Goal: Browse casually

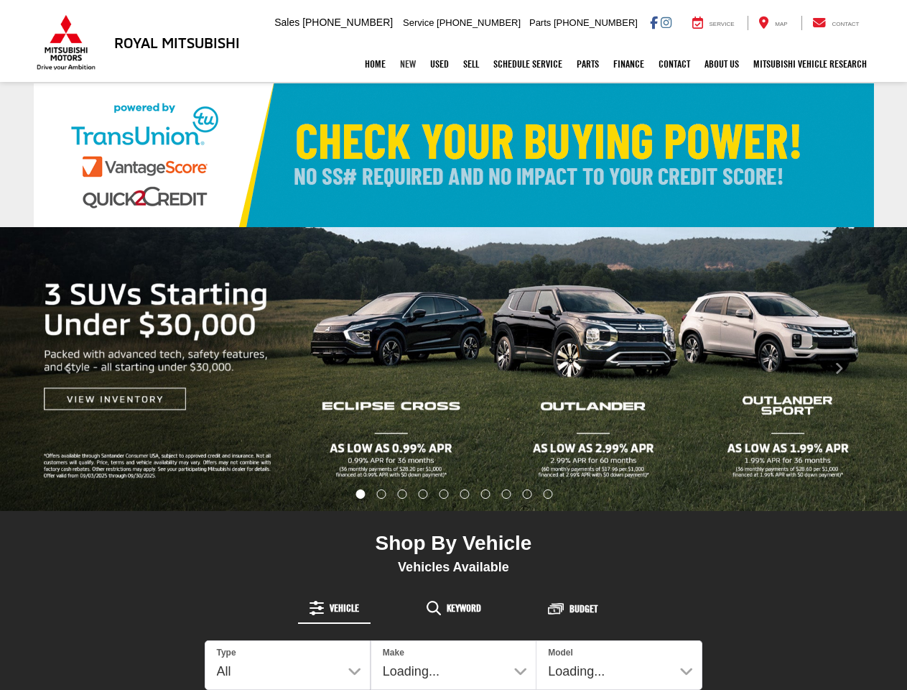
click at [401, 65] on link "New" at bounding box center [408, 64] width 30 height 36
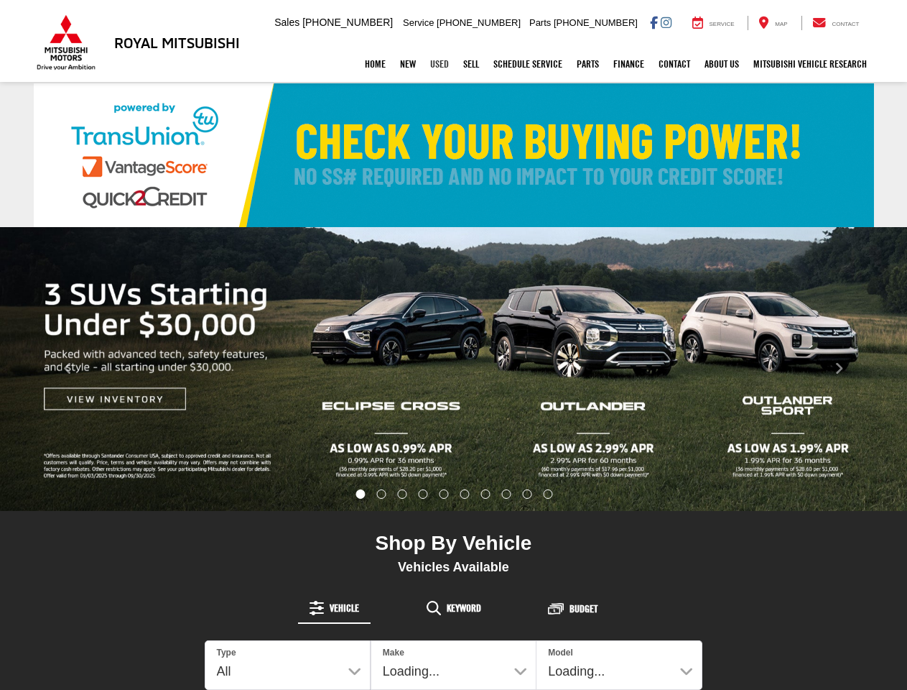
click at [433, 65] on link "Used" at bounding box center [439, 64] width 33 height 36
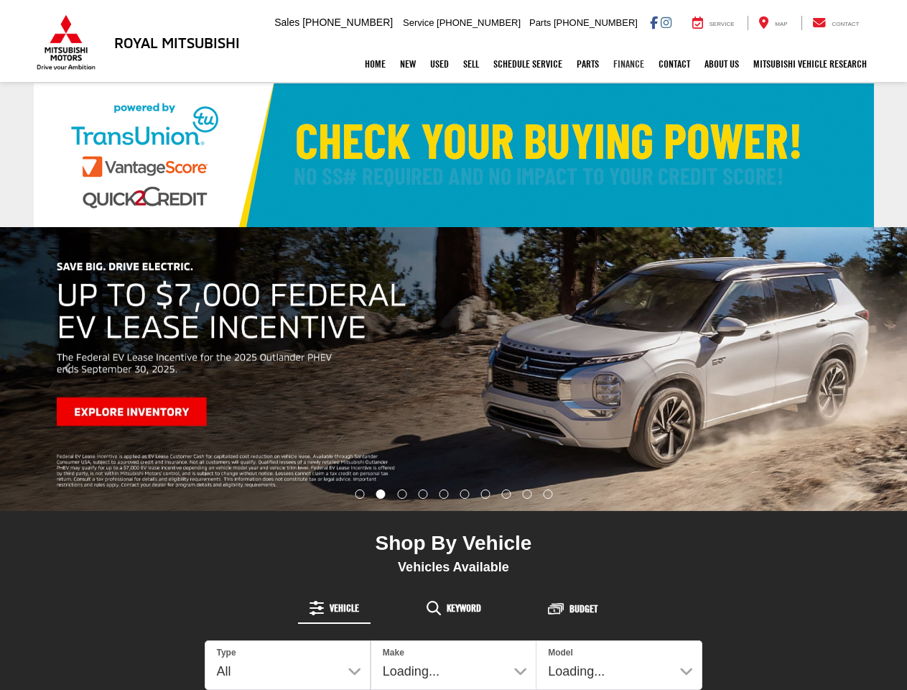
click at [626, 65] on link "Finance" at bounding box center [628, 64] width 45 height 36
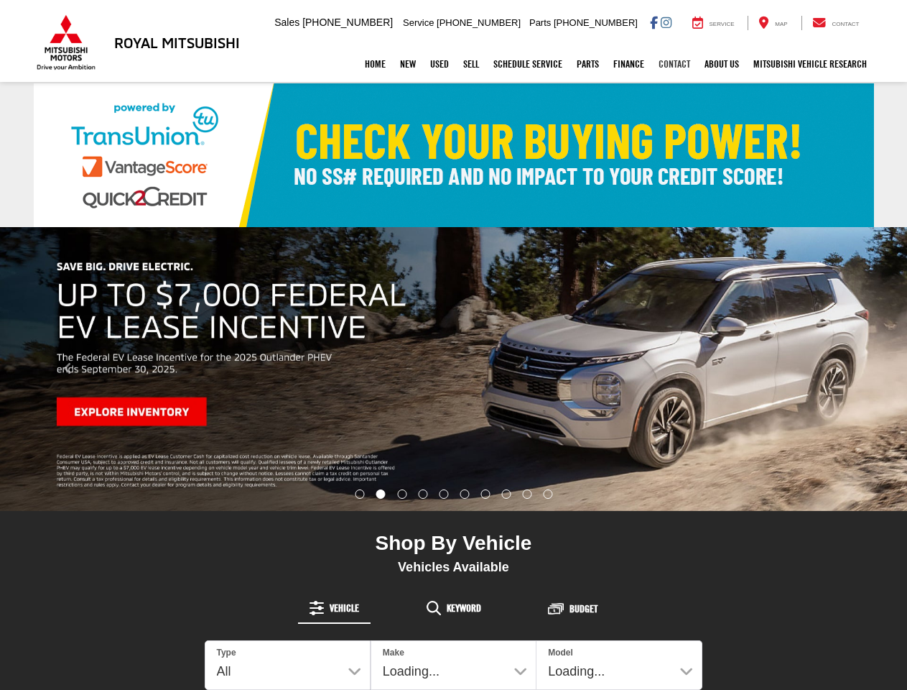
click at [671, 65] on link "Contact" at bounding box center [675, 64] width 46 height 36
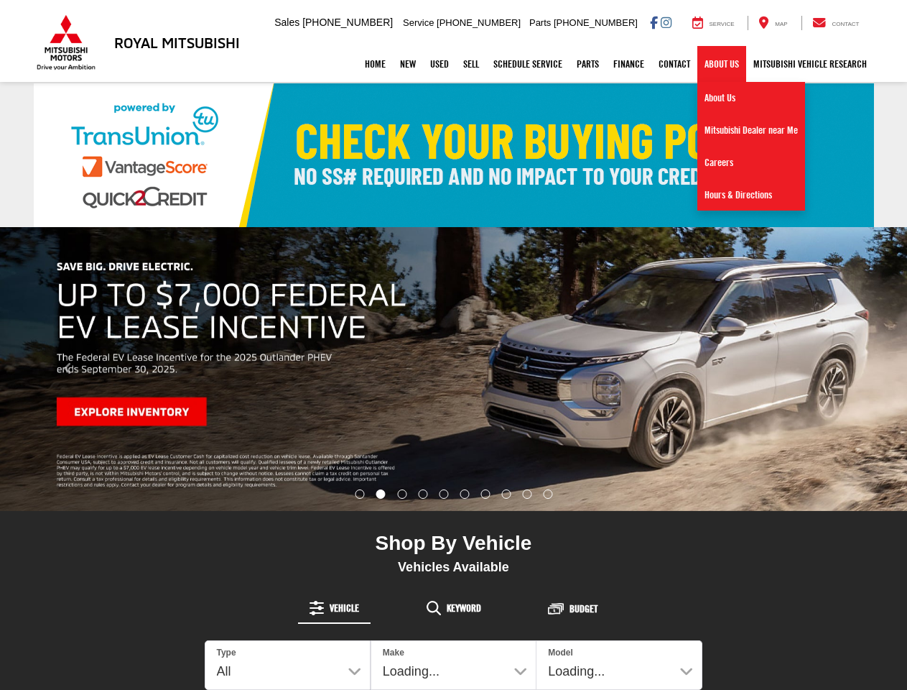
click at [719, 65] on link "About Us" at bounding box center [722, 64] width 49 height 36
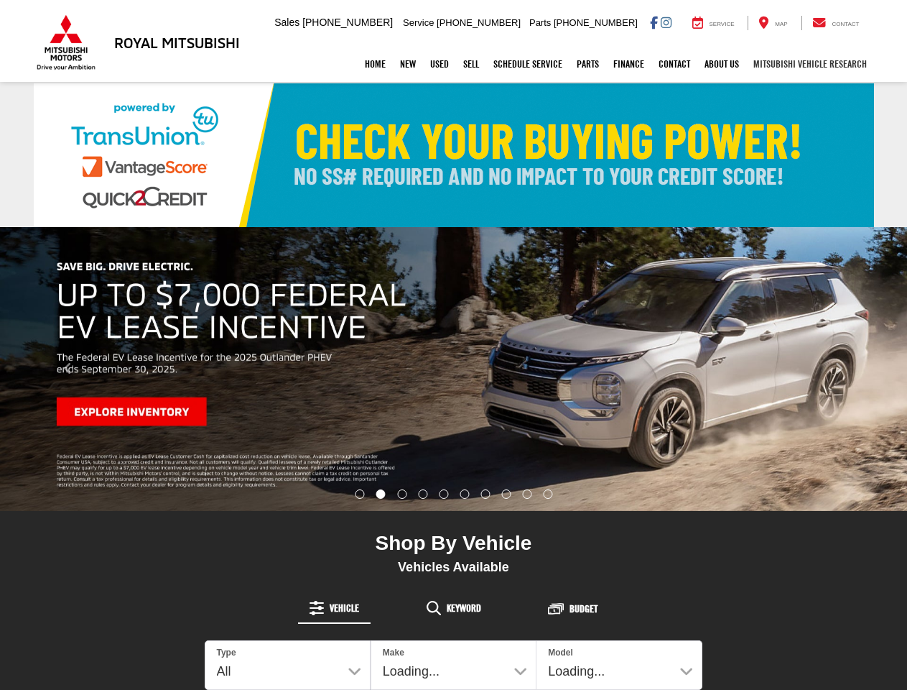
click at [809, 65] on link "Mitsubishi Vehicle Research" at bounding box center [810, 64] width 128 height 36
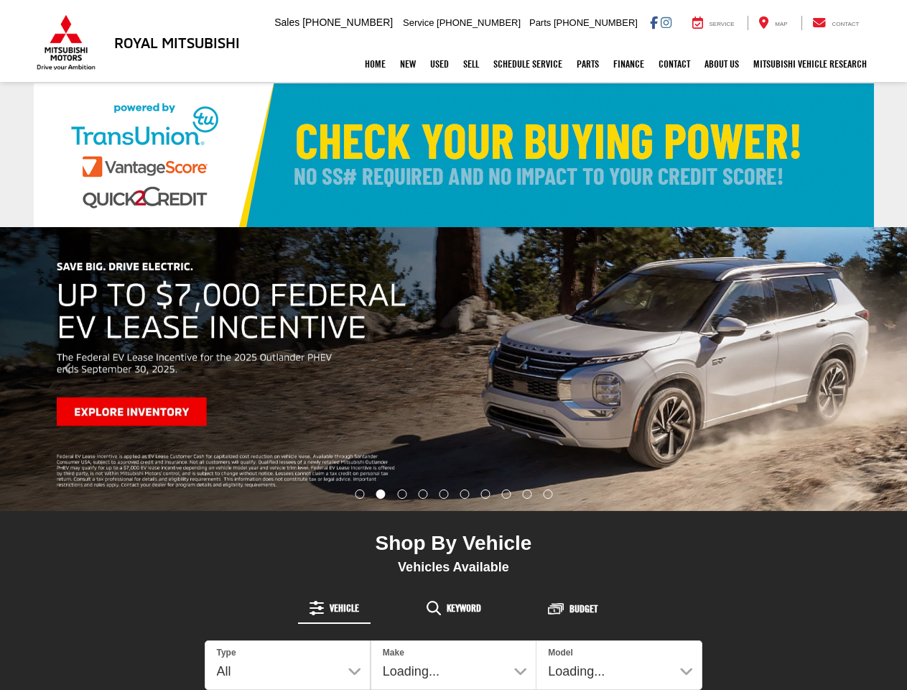
click at [453, 369] on img "carousel slide number 2 of 10" at bounding box center [453, 369] width 907 height 284
click at [68, 369] on icon "Click to view previous picture." at bounding box center [67, 368] width 9 height 14
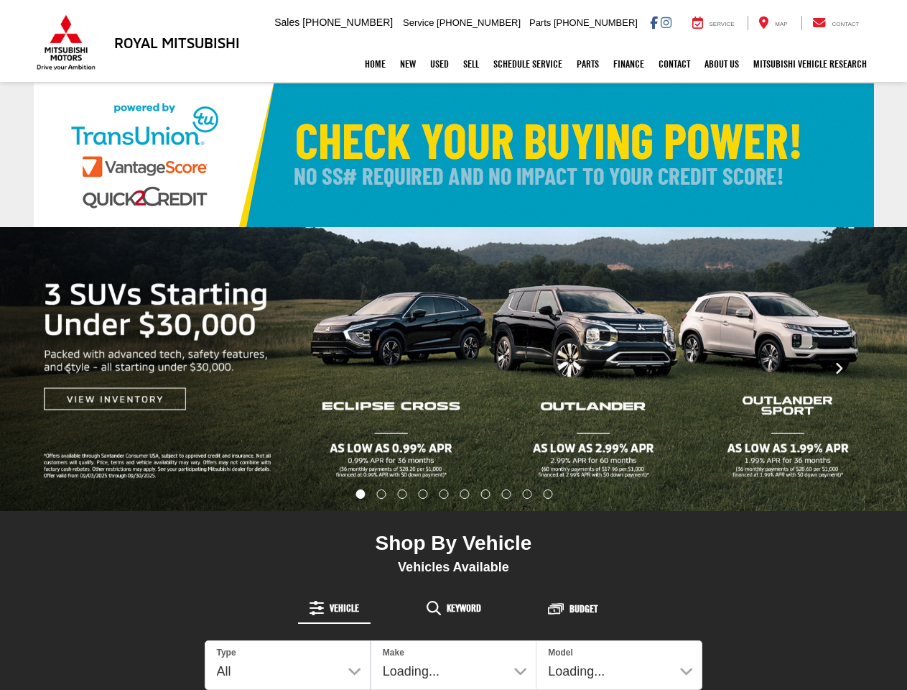
click at [839, 369] on icon "Click to view next picture." at bounding box center [839, 368] width 9 height 14
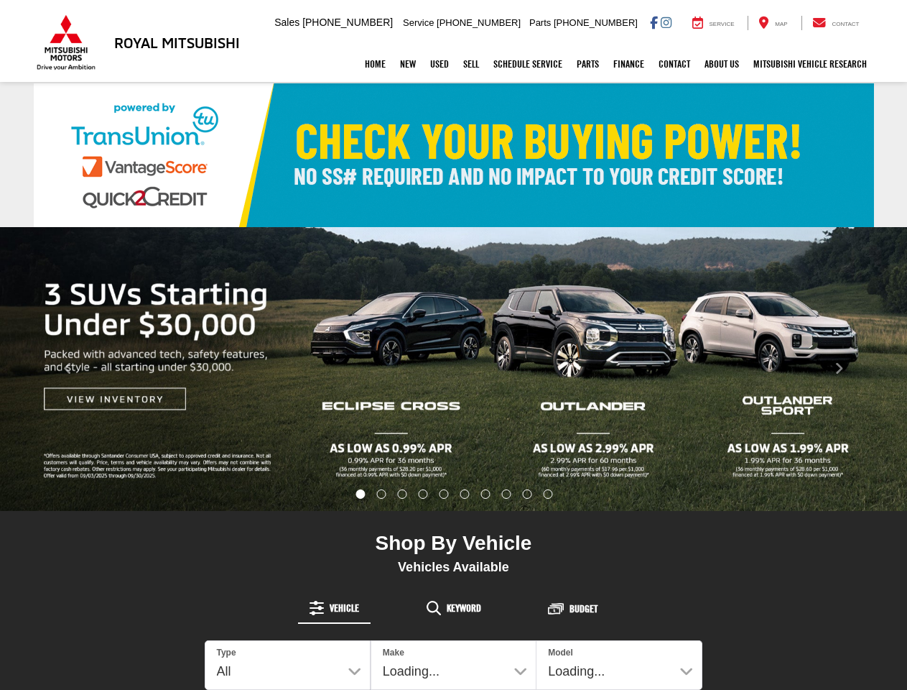
click at [360, 494] on img "carousel slide number 2 of 10" at bounding box center [453, 369] width 907 height 284
